Goal: Find specific page/section: Find specific page/section

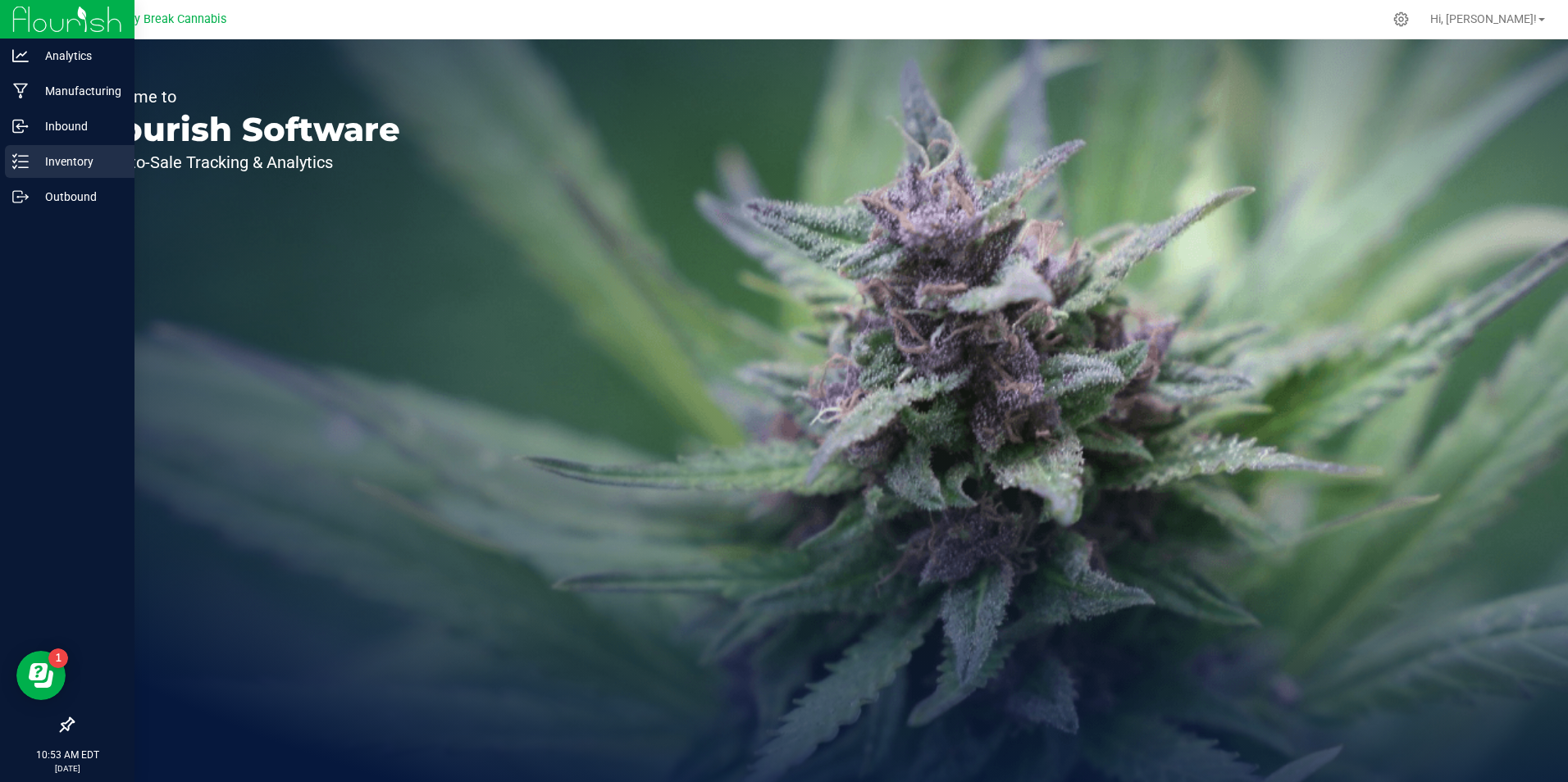
click at [72, 161] on p "Inventory" at bounding box center [77, 162] width 98 height 20
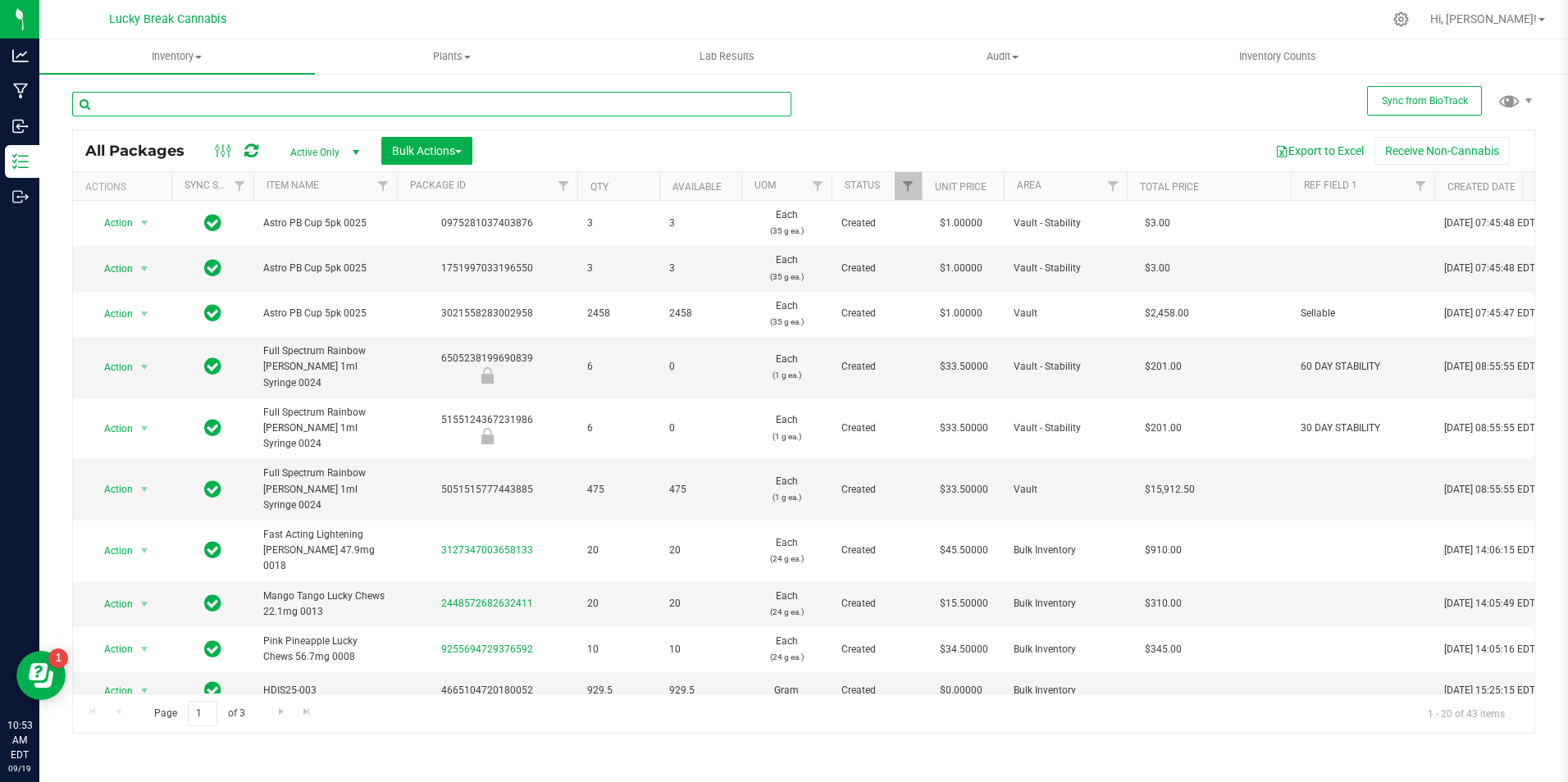
click at [351, 103] on input "text" at bounding box center [432, 104] width 719 height 25
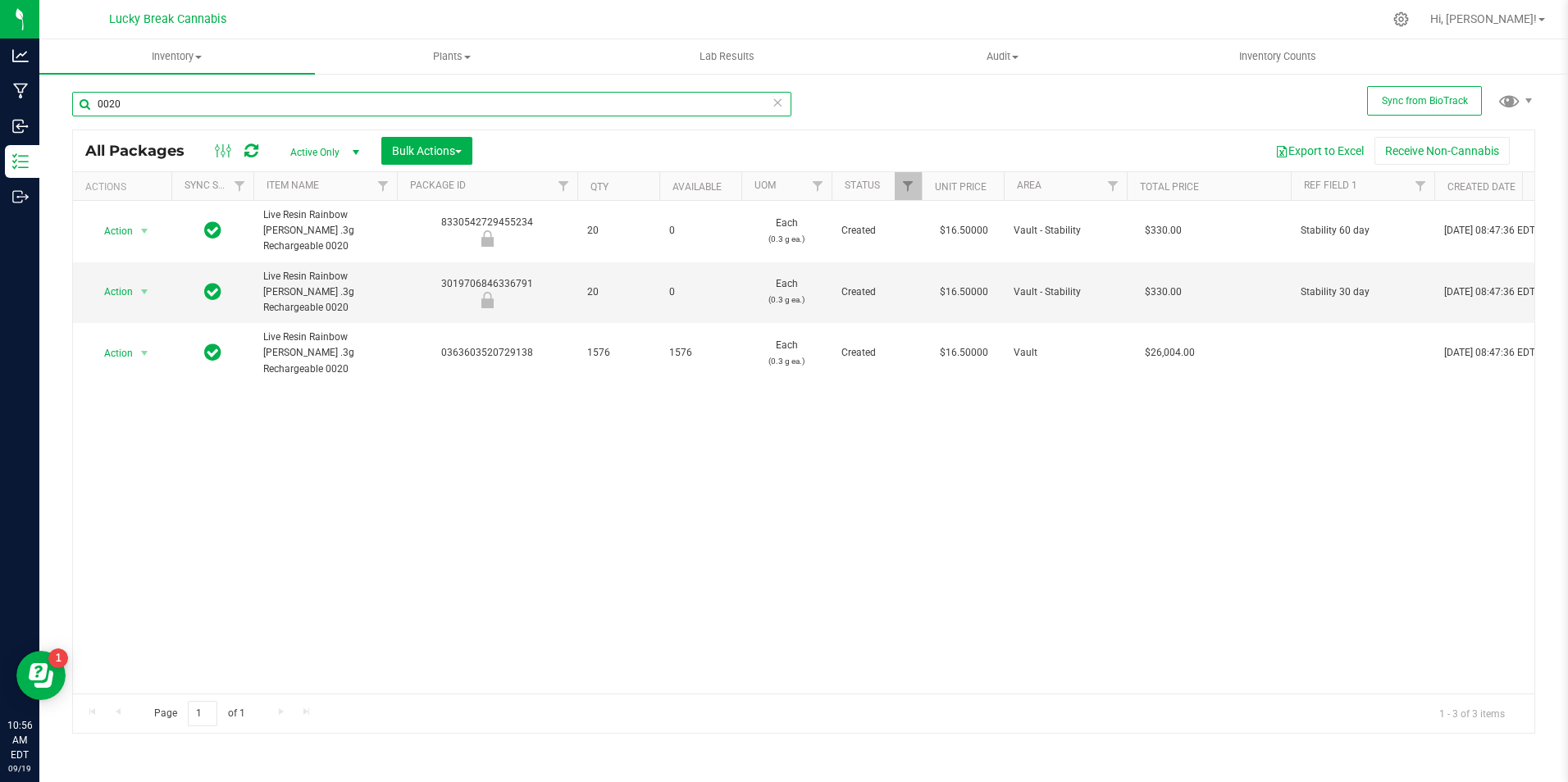
type input "0020"
click at [776, 105] on icon at bounding box center [777, 102] width 12 height 20
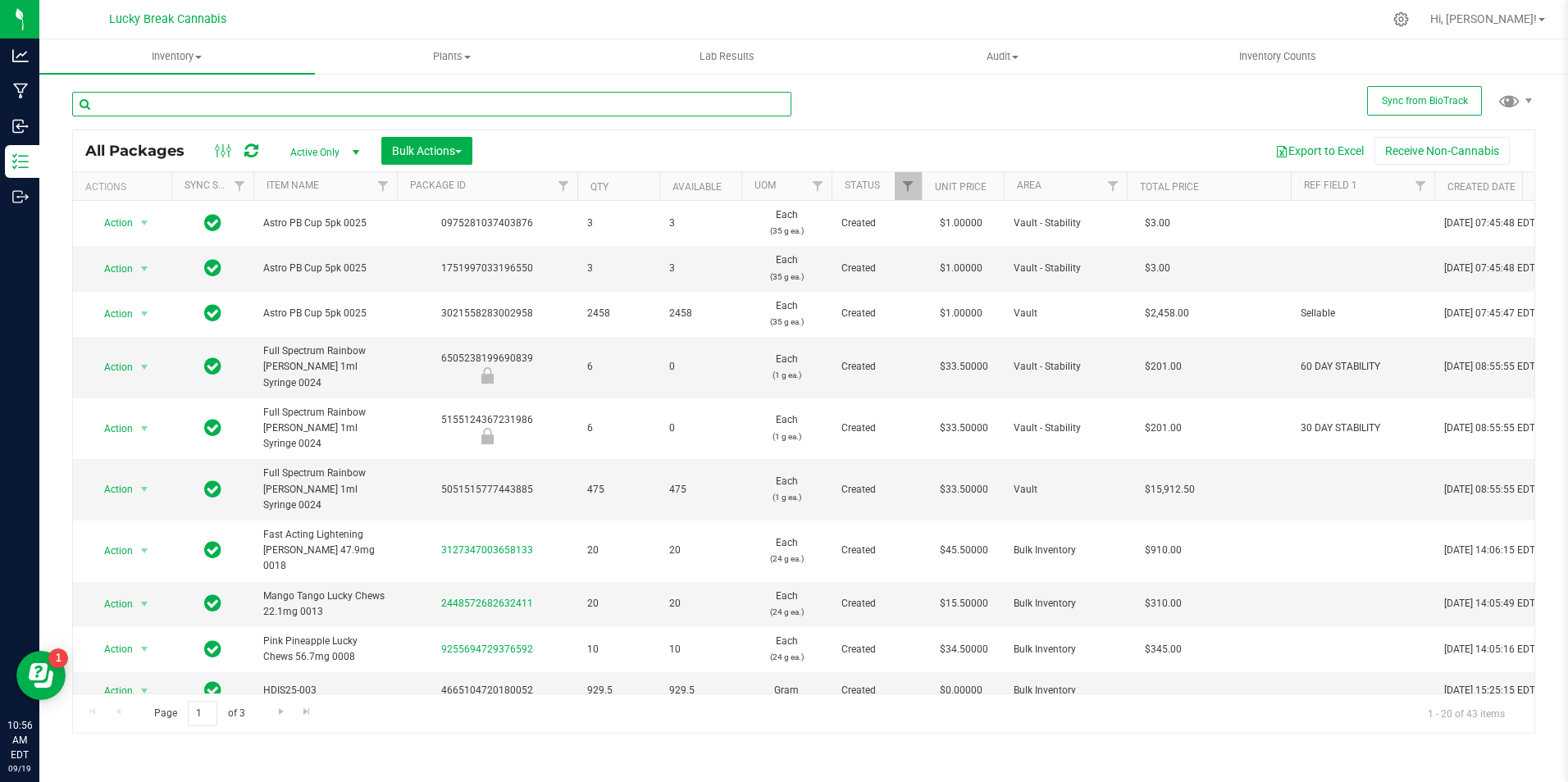
click at [728, 109] on input "text" at bounding box center [432, 104] width 719 height 25
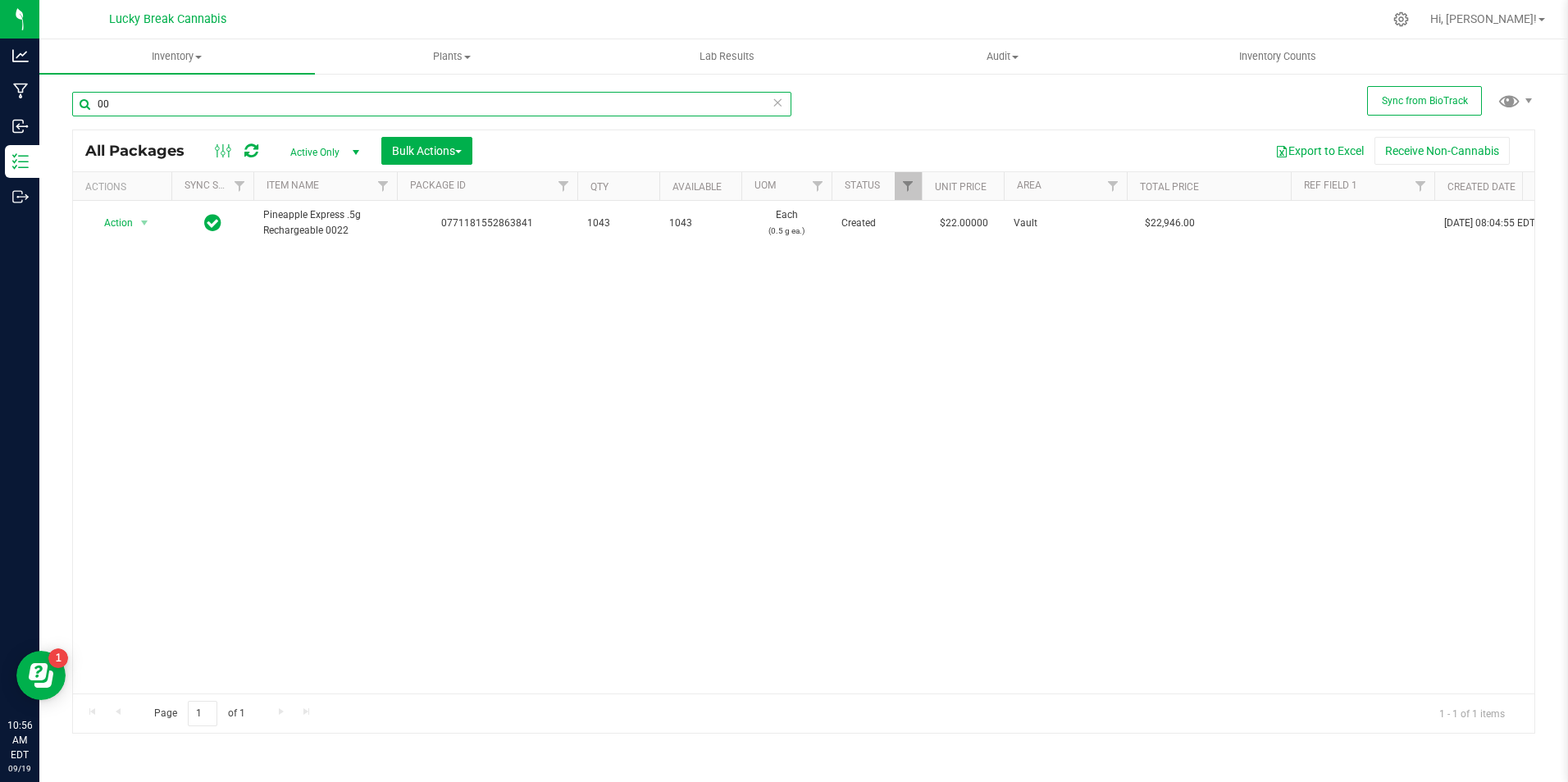
type input "0"
type input "0023"
click at [777, 101] on icon at bounding box center [777, 102] width 12 height 20
click at [612, 96] on input "text" at bounding box center [432, 104] width 719 height 25
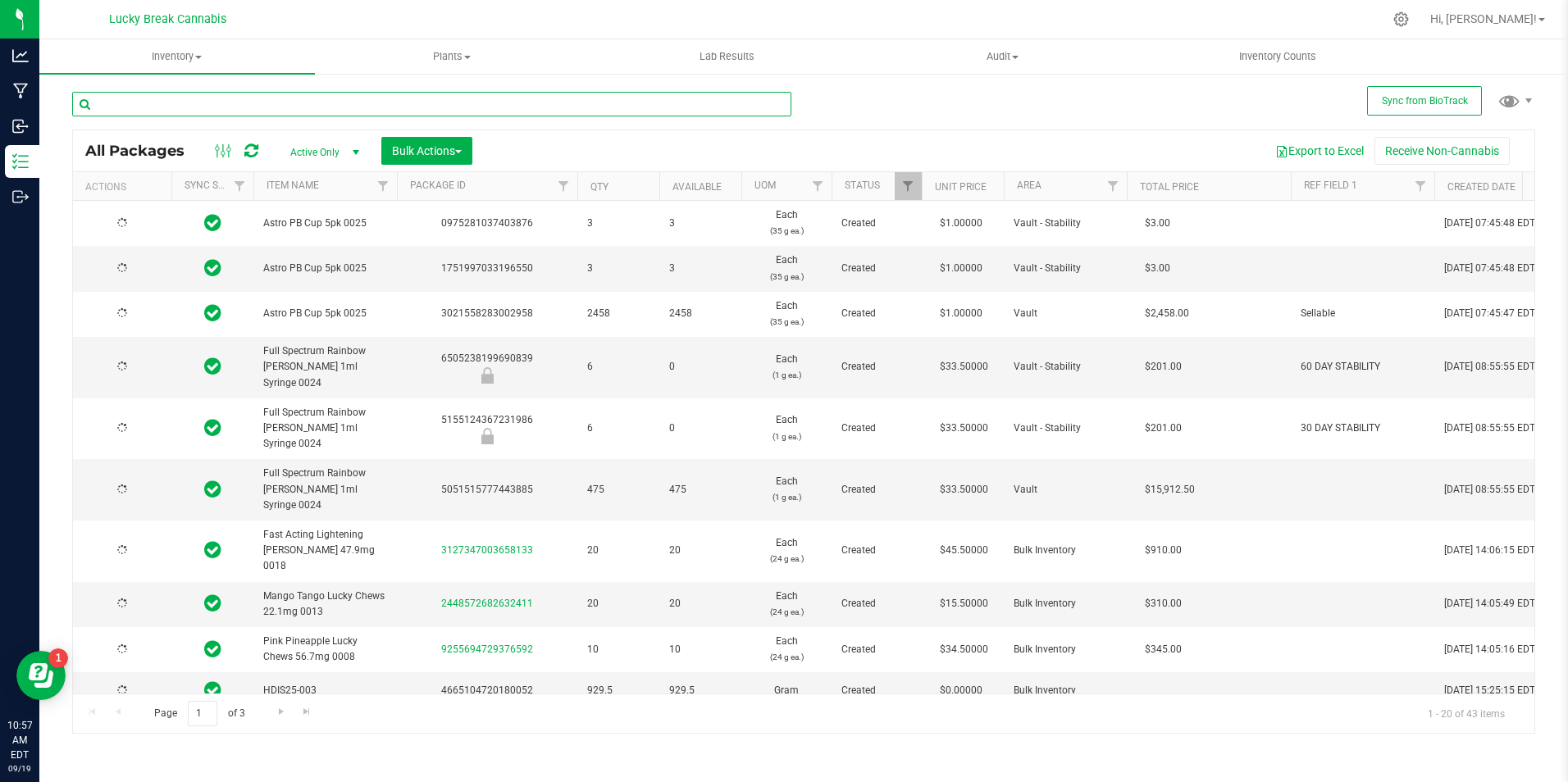
click at [587, 94] on input "text" at bounding box center [432, 104] width 719 height 25
click at [592, 100] on input "text" at bounding box center [432, 104] width 719 height 25
click at [589, 100] on input "text" at bounding box center [432, 104] width 719 height 25
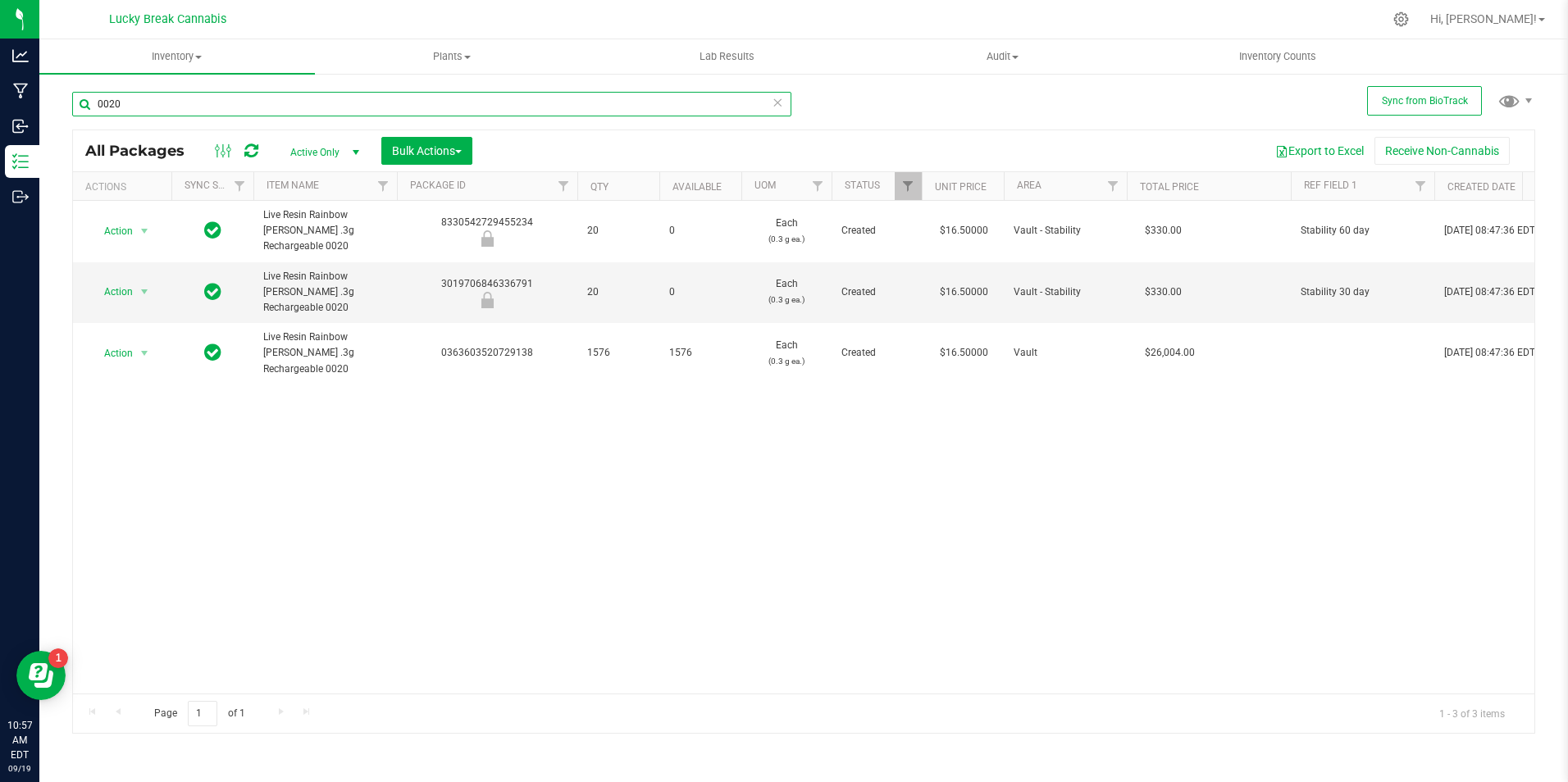
type input "0020"
click at [728, 480] on div "Action Action Edit attributes Global inventory Locate package Package audit log…" at bounding box center [804, 446] width 1461 height 492
click at [596, 402] on div "Action Action Edit attributes Global inventory Locate package Package audit log…" at bounding box center [804, 446] width 1461 height 492
click at [530, 405] on div "Action Action Edit attributes Global inventory Locate package Package audit log…" at bounding box center [804, 446] width 1461 height 492
